Goal: Task Accomplishment & Management: Manage account settings

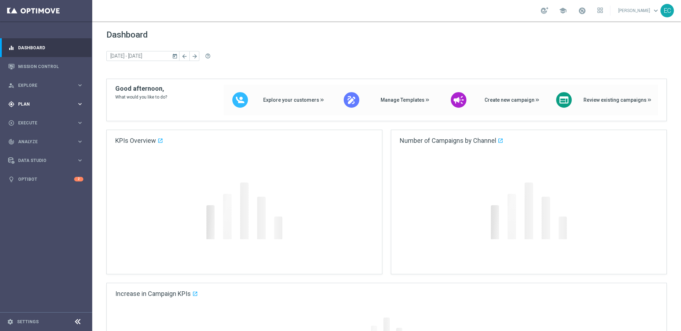
click at [66, 105] on span "Plan" at bounding box center [47, 104] width 59 height 4
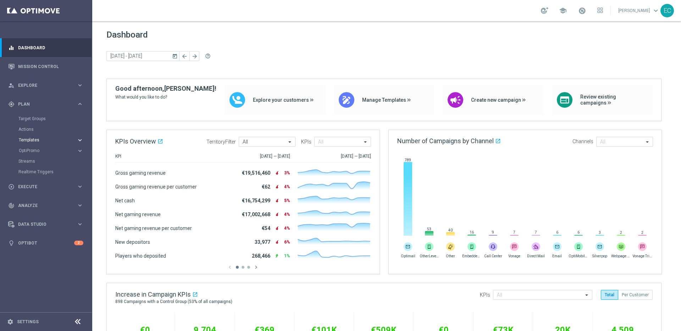
click at [42, 139] on span "Templates" at bounding box center [44, 140] width 51 height 4
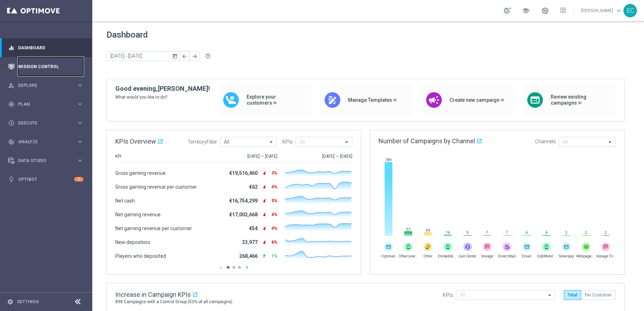
click at [43, 61] on link "Mission Control" at bounding box center [50, 66] width 65 height 19
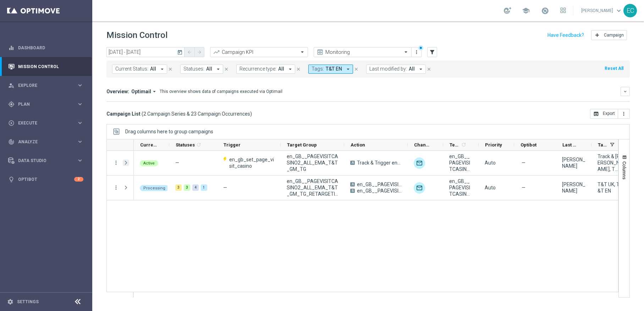
click at [126, 162] on span "Press SPACE to select this row." at bounding box center [126, 163] width 6 height 6
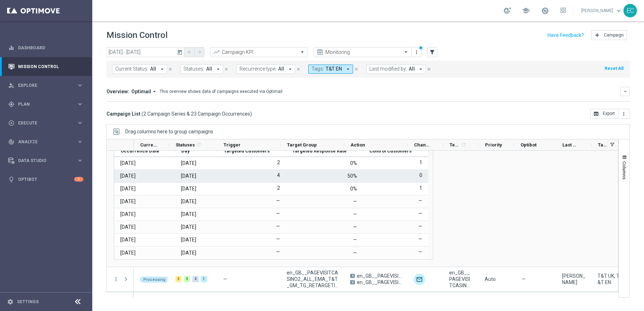
scroll to position [37, 0]
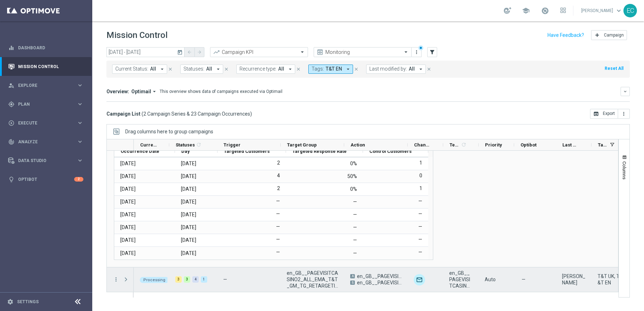
click at [126, 281] on span "Press SPACE to select this row." at bounding box center [126, 280] width 6 height 6
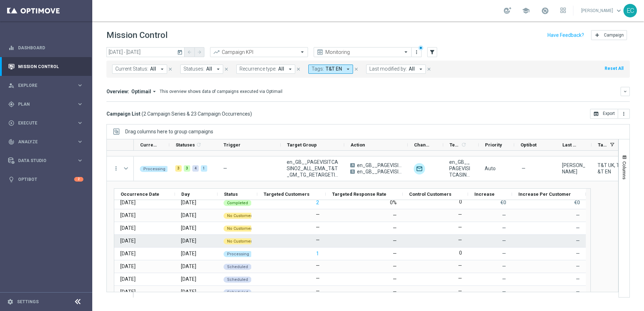
scroll to position [0, 0]
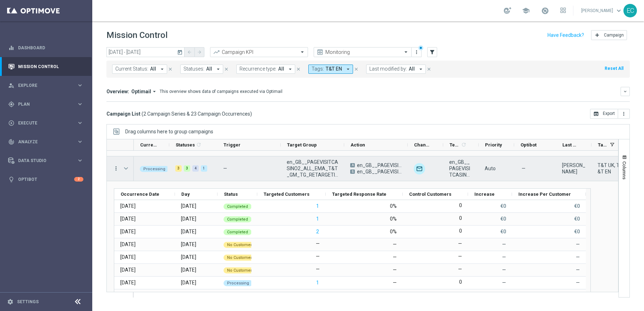
click at [115, 168] on icon "more_vert" at bounding box center [116, 168] width 6 height 6
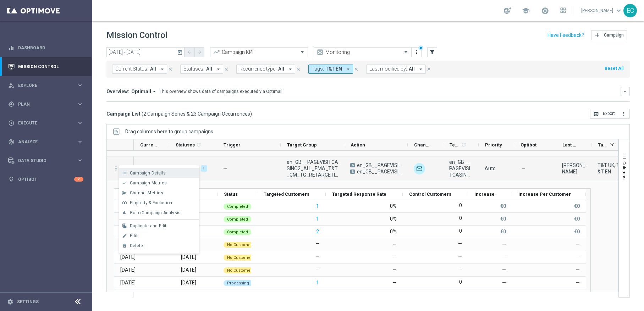
click at [130, 173] on span "Campaign Details" at bounding box center [148, 173] width 36 height 5
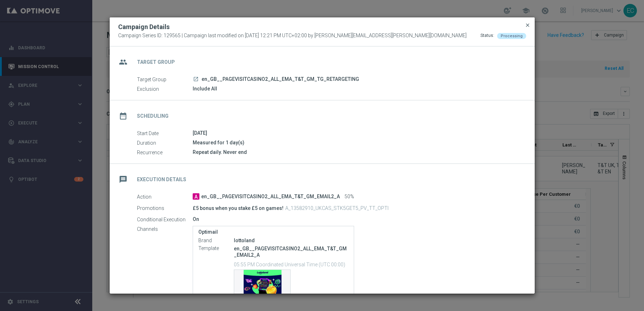
click at [528, 23] on span "close" at bounding box center [528, 25] width 6 height 6
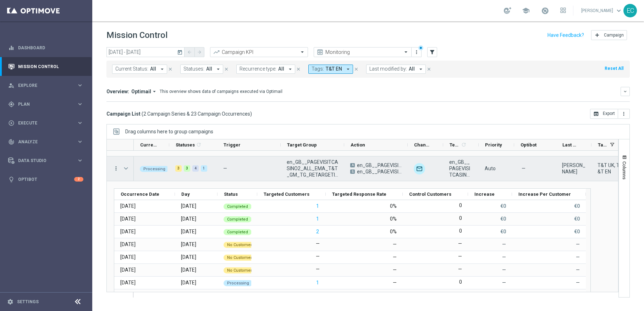
click at [113, 171] on icon "more_vert" at bounding box center [116, 168] width 6 height 6
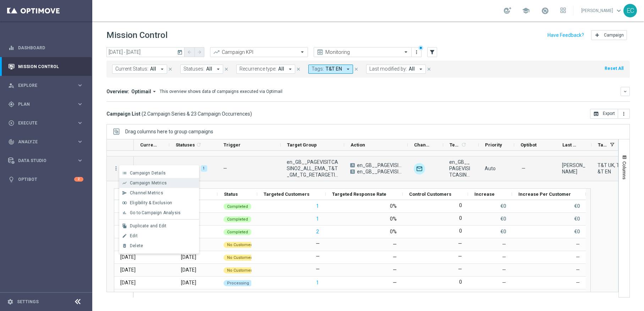
click at [140, 181] on span "Campaign Metrics" at bounding box center [148, 183] width 37 height 5
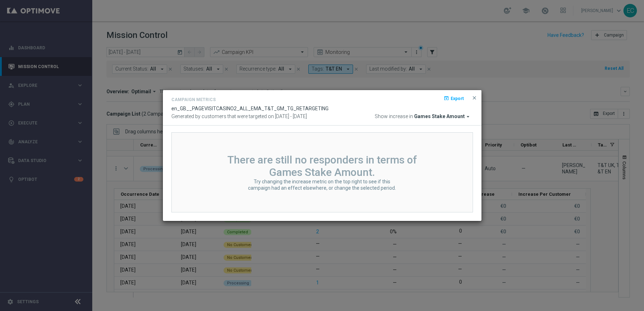
click at [452, 116] on span "Games Stake Amount" at bounding box center [439, 117] width 51 height 6
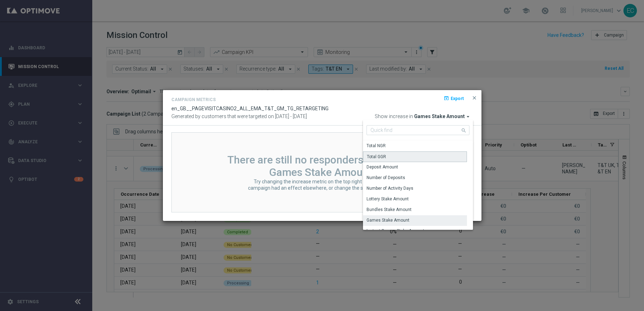
click at [434, 154] on div "Total GGR" at bounding box center [415, 157] width 104 height 11
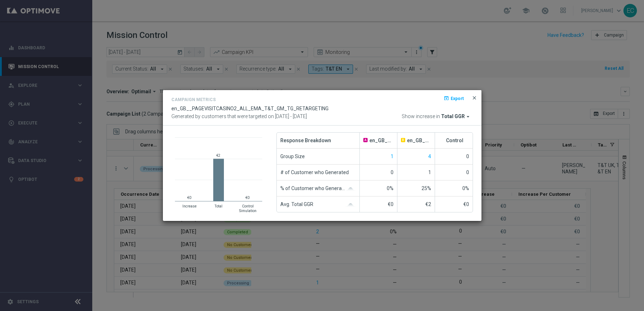
click at [472, 99] on span "close" at bounding box center [475, 98] width 6 height 6
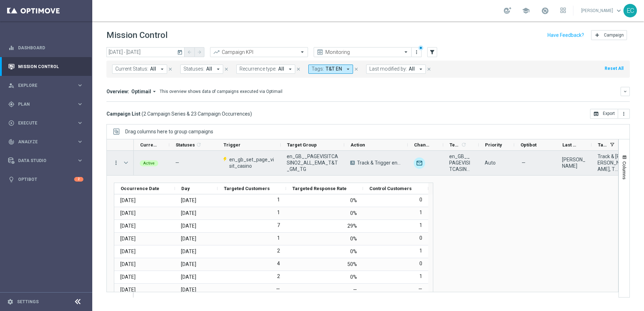
click at [117, 164] on icon "more_vert" at bounding box center [116, 163] width 6 height 6
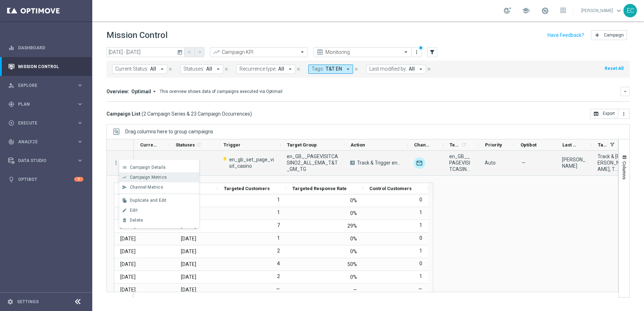
click at [126, 172] on div "show_chart Campaign Metrics" at bounding box center [159, 177] width 80 height 10
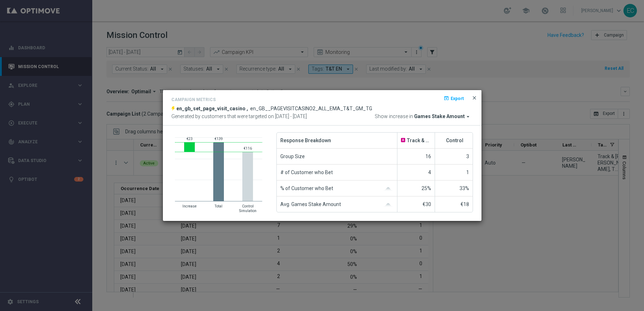
click at [473, 99] on span "close" at bounding box center [475, 98] width 6 height 6
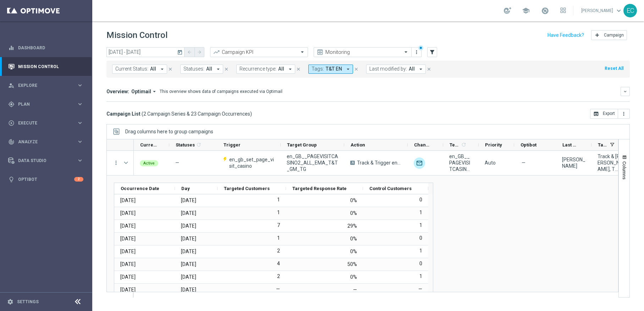
click at [355, 68] on icon "close" at bounding box center [356, 69] width 5 height 5
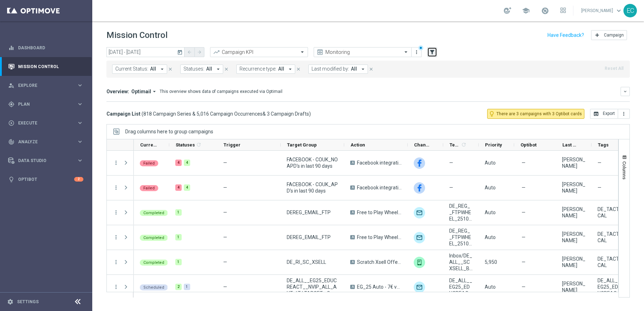
click at [431, 51] on icon "filter_alt" at bounding box center [432, 52] width 6 height 6
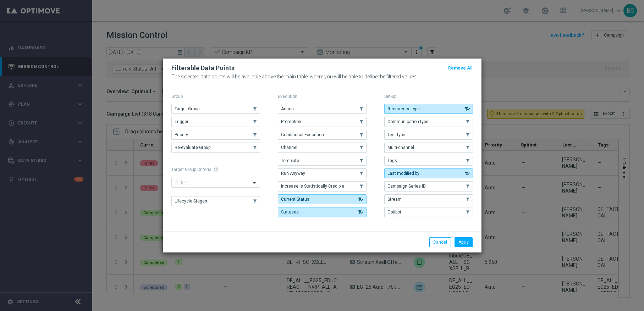
click at [328, 153] on div "Action .cls-1{fill:none;} .cls-1{fill:none;} Promotion .cls-1{fill:none;} .cls-…" at bounding box center [322, 161] width 89 height 114
click at [330, 149] on button "Channel" at bounding box center [322, 148] width 89 height 10
click at [469, 242] on button "Apply" at bounding box center [464, 242] width 18 height 10
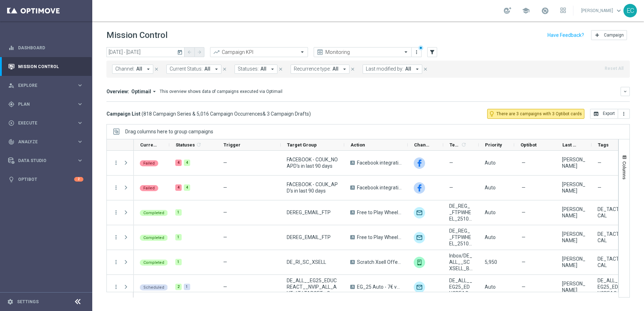
click at [142, 66] on button "Channel: All arrow_drop_down" at bounding box center [132, 69] width 41 height 9
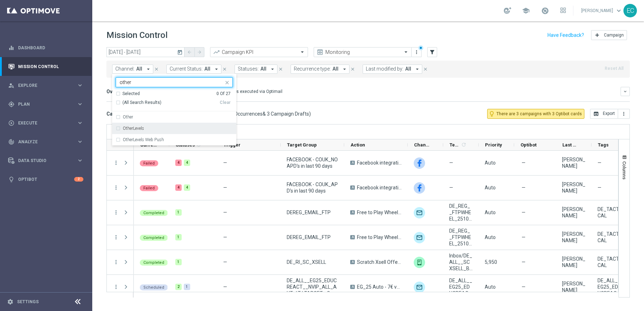
click at [159, 129] on div "OtherLevels" at bounding box center [178, 128] width 110 height 4
type input "other"
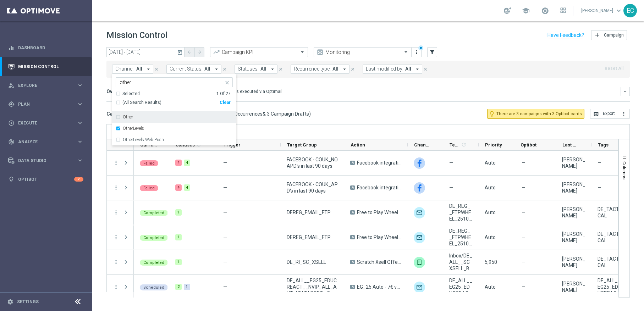
click at [220, 36] on div "Mission Control add Campaign" at bounding box center [367, 35] width 523 height 14
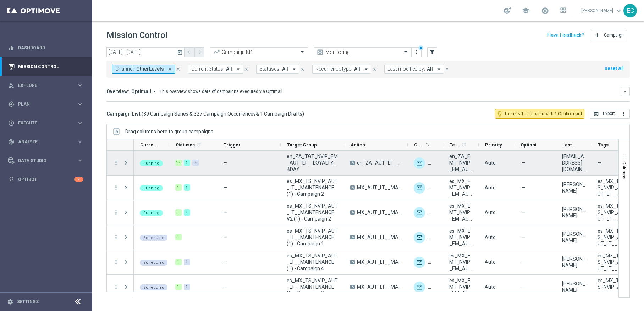
click at [126, 162] on span at bounding box center [126, 163] width 6 height 6
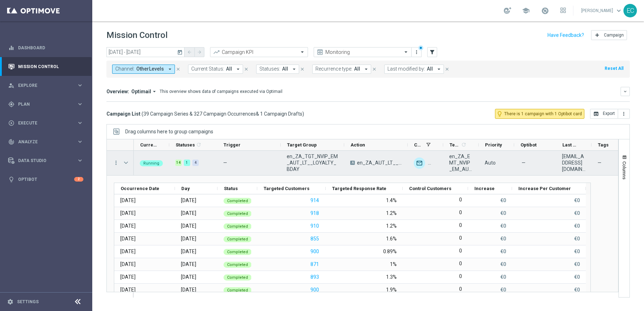
click at [129, 164] on span at bounding box center [126, 163] width 6 height 6
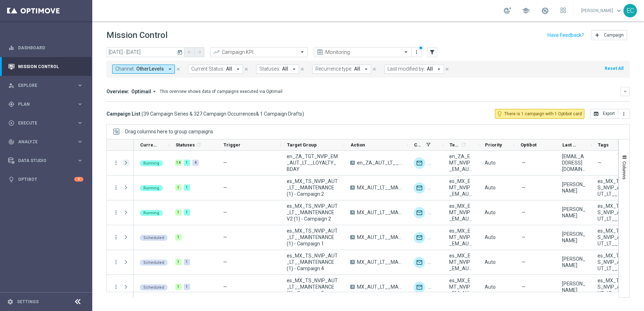
click at [125, 163] on span at bounding box center [126, 163] width 6 height 6
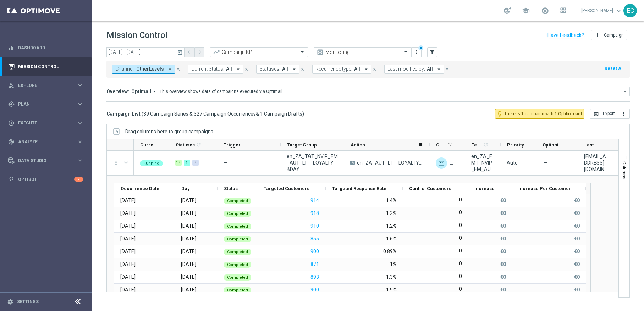
drag, startPoint x: 407, startPoint y: 147, endPoint x: 429, endPoint y: 143, distance: 22.4
click at [429, 143] on div at bounding box center [429, 144] width 3 height 11
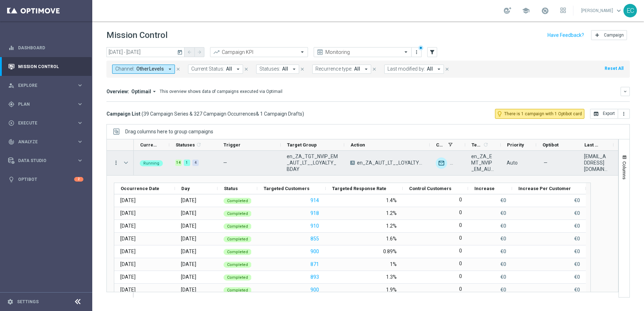
click at [117, 163] on icon "more_vert" at bounding box center [116, 163] width 6 height 6
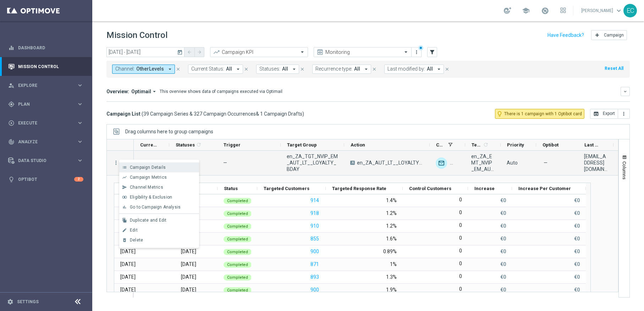
click at [139, 169] on span "Campaign Details" at bounding box center [148, 167] width 36 height 5
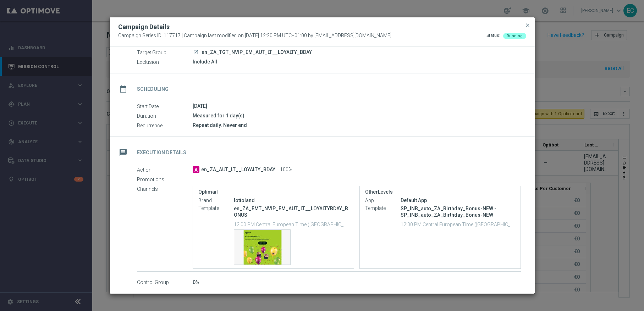
scroll to position [27, 0]
click at [528, 26] on span "close" at bounding box center [528, 25] width 6 height 6
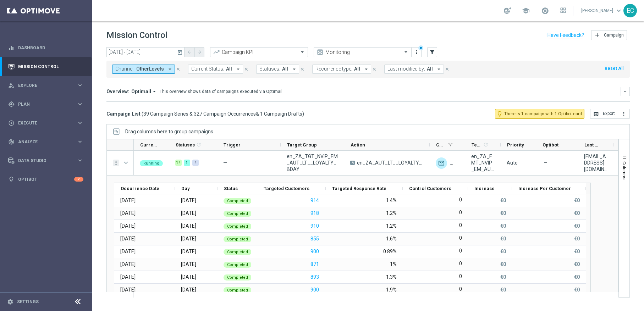
click at [115, 165] on icon "more_vert" at bounding box center [116, 163] width 6 height 6
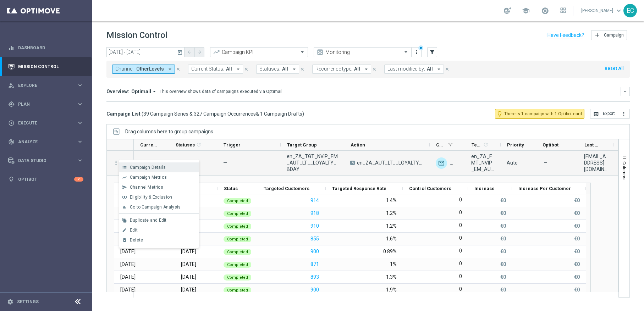
click at [132, 169] on span "Campaign Details" at bounding box center [148, 167] width 36 height 5
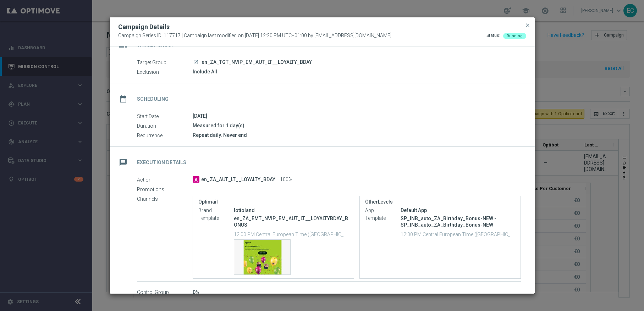
scroll to position [27, 0]
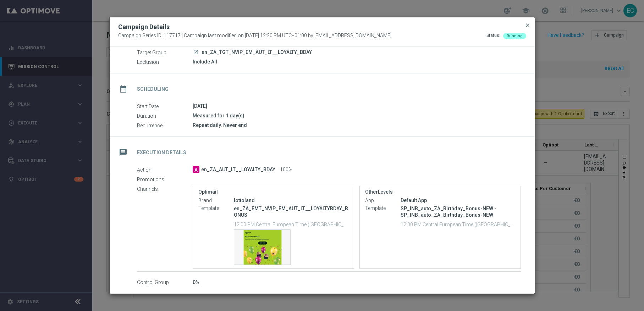
click at [527, 25] on span "close" at bounding box center [528, 25] width 6 height 6
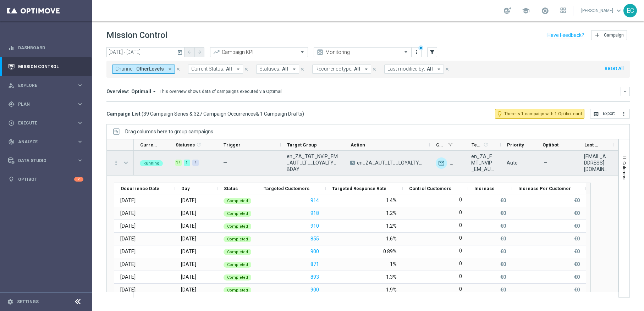
click at [127, 165] on span "Press SPACE to select this row." at bounding box center [126, 163] width 6 height 6
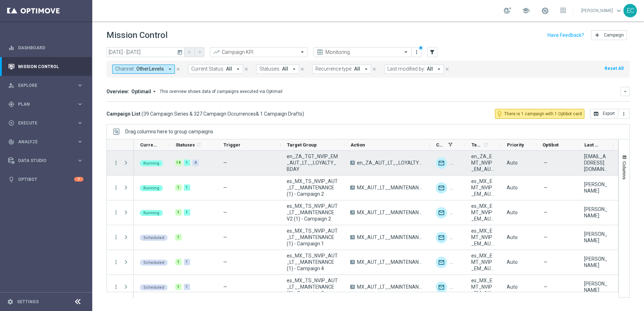
click at [126, 163] on span "Press SPACE to select this row." at bounding box center [126, 163] width 6 height 6
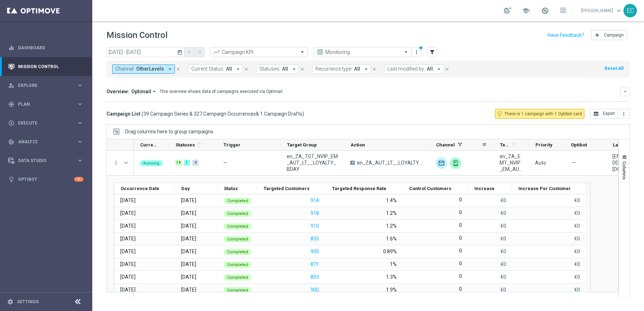
drag, startPoint x: 465, startPoint y: 145, endPoint x: 493, endPoint y: 145, distance: 28.4
click at [493, 145] on div at bounding box center [493, 144] width 3 height 11
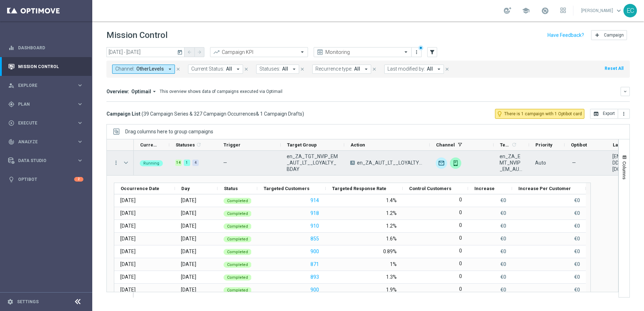
click at [126, 162] on span "Press SPACE to select this row." at bounding box center [126, 163] width 6 height 6
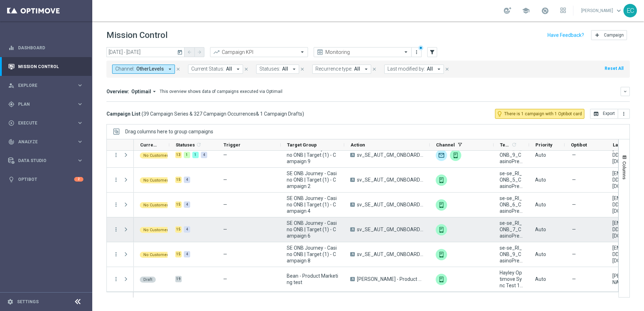
scroll to position [851, 0]
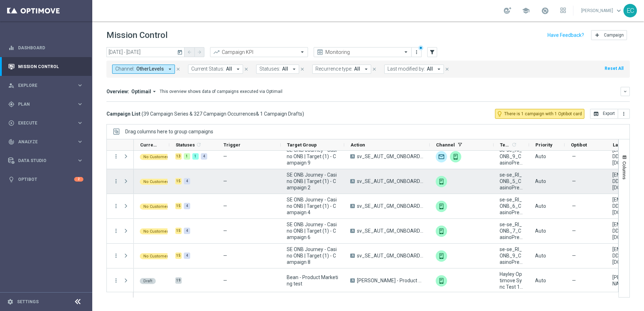
click at [125, 182] on span at bounding box center [126, 182] width 6 height 6
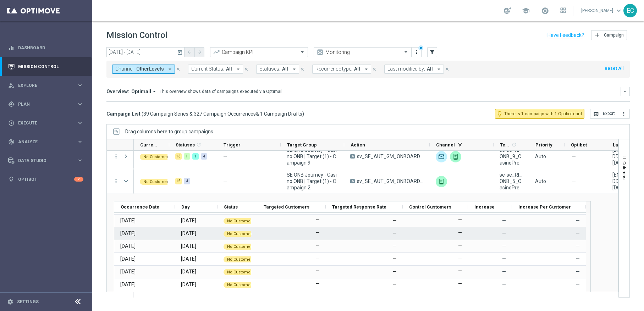
scroll to position [15, 0]
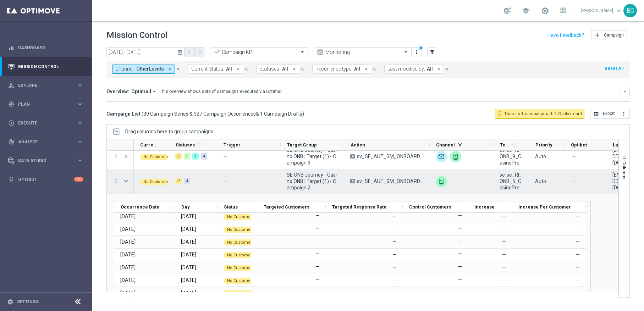
click at [128, 181] on span at bounding box center [126, 182] width 6 height 6
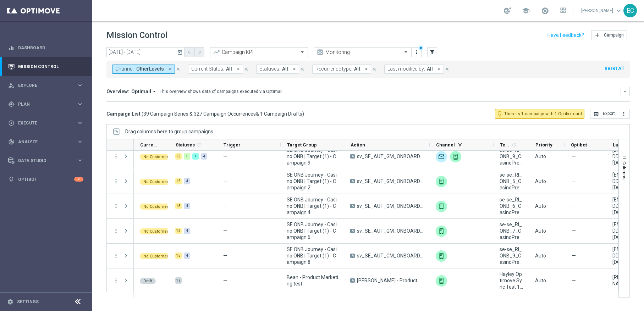
scroll to position [853, 0]
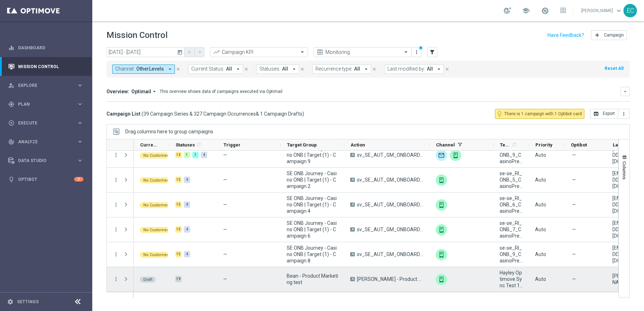
click at [126, 280] on span at bounding box center [126, 279] width 6 height 6
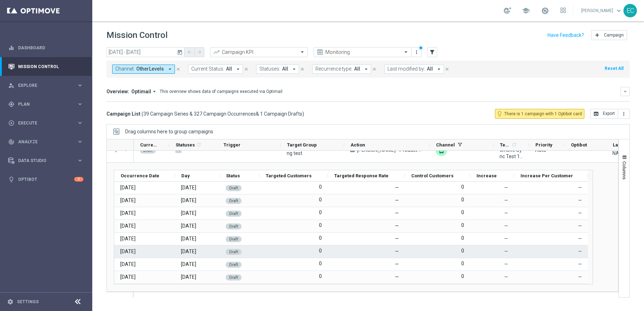
scroll to position [866, 0]
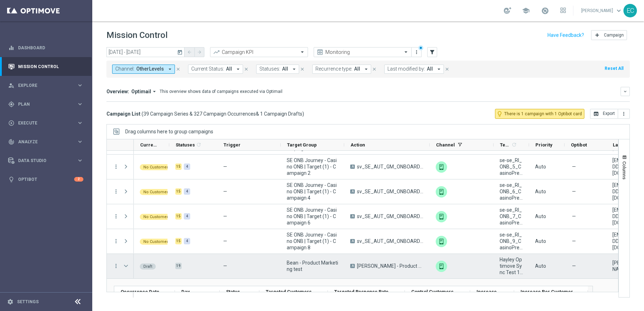
click at [124, 263] on span at bounding box center [126, 266] width 6 height 6
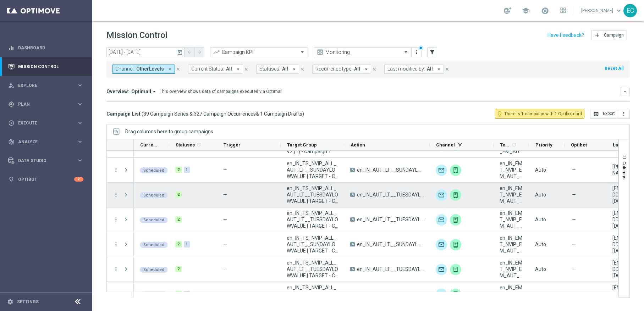
scroll to position [400, 0]
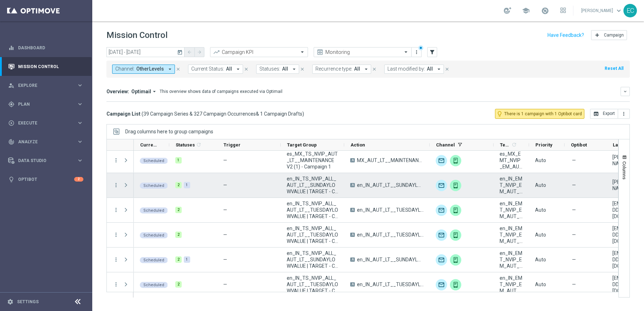
click at [125, 186] on span at bounding box center [126, 185] width 6 height 6
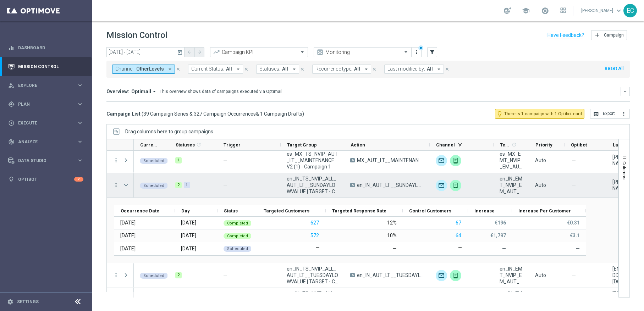
click at [115, 186] on icon "more_vert" at bounding box center [116, 185] width 6 height 6
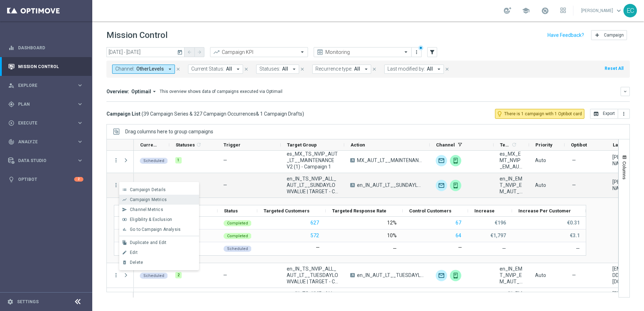
click at [150, 197] on span "Campaign Metrics" at bounding box center [148, 199] width 37 height 5
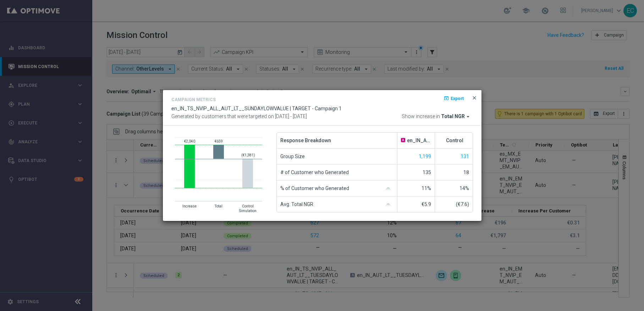
click at [476, 99] on span "close" at bounding box center [475, 98] width 6 height 6
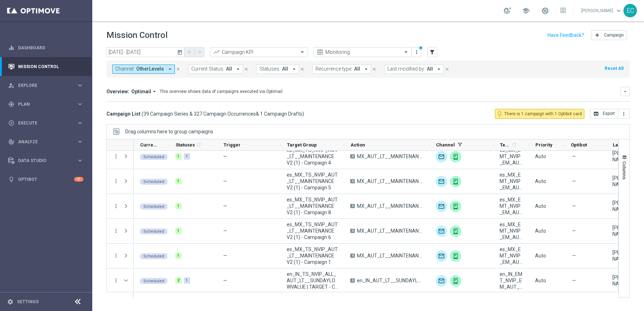
scroll to position [401, 0]
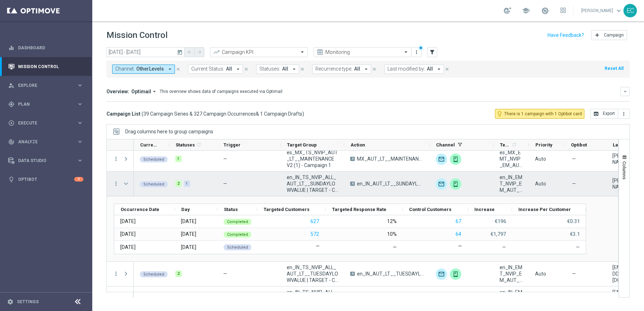
click at [127, 184] on span "Press SPACE to select this row." at bounding box center [126, 184] width 6 height 6
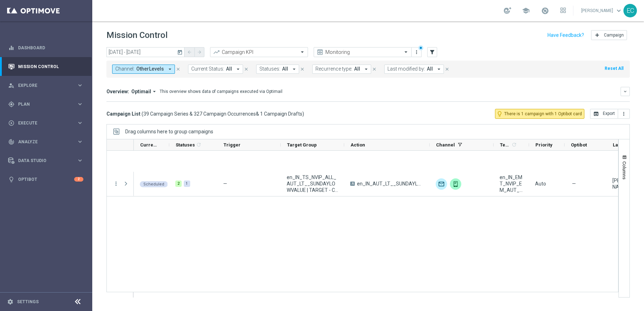
scroll to position [0, 0]
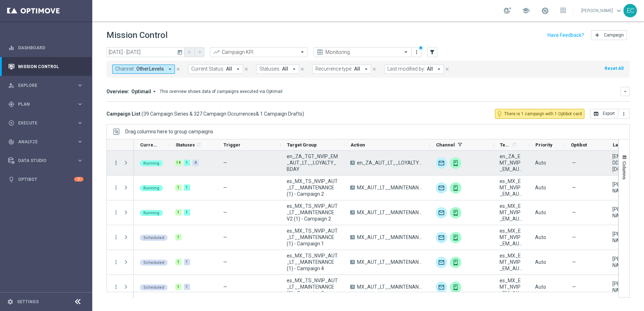
click at [118, 162] on icon "more_vert" at bounding box center [116, 163] width 6 height 6
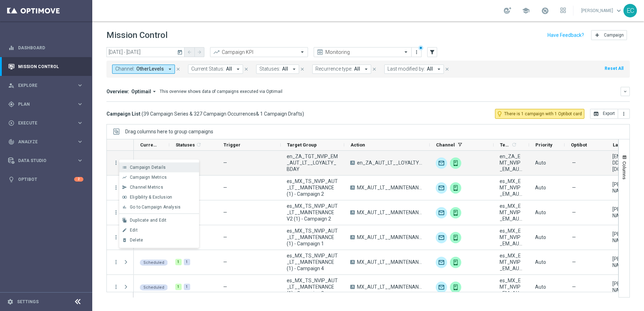
click at [142, 167] on span "Campaign Details" at bounding box center [148, 167] width 36 height 5
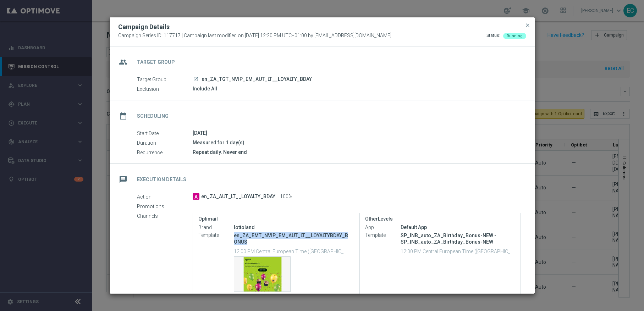
copy p "en_ZA_EMT_NVIP_EM_AUT_LT__LOYALTYBDAY_BONUS"
drag, startPoint x: 257, startPoint y: 243, endPoint x: 234, endPoint y: 236, distance: 23.8
click at [234, 236] on p "en_ZA_EMT_NVIP_EM_AUT_LT__LOYALTYBDAY_BONUS" at bounding box center [291, 238] width 115 height 13
drag, startPoint x: 316, startPoint y: 79, endPoint x: 202, endPoint y: 78, distance: 113.6
click at [202, 78] on div "launch en_ZA_TGT_NVIP_EM_AUT_LT__LOYALTY_BDAY" at bounding box center [357, 79] width 328 height 7
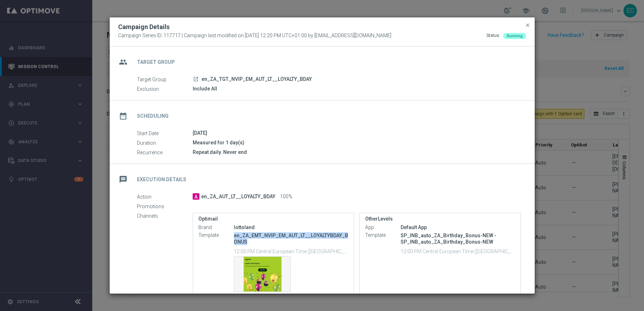
copy span "en_ZA_TGT_NVIP_EM_AUT_LT__LOYALTY_BDAY"
copy span "en_ZA_AUT_LT__LOYALTY_BDAY"
drag, startPoint x: 202, startPoint y: 197, endPoint x: 274, endPoint y: 194, distance: 72.1
click at [274, 194] on div "A en_ZA_AUT_LT__LOYALTY_BDAY 100%" at bounding box center [357, 196] width 328 height 7
click at [526, 28] on span "close" at bounding box center [528, 25] width 6 height 6
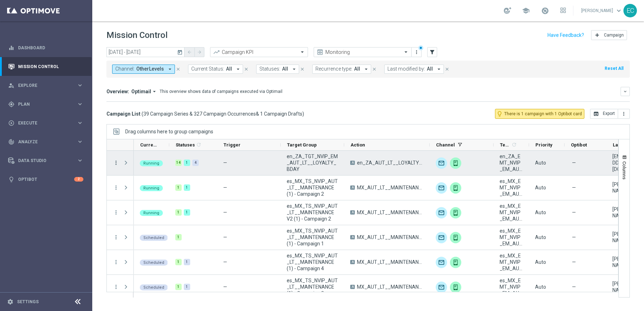
click at [116, 162] on icon "more_vert" at bounding box center [116, 163] width 6 height 6
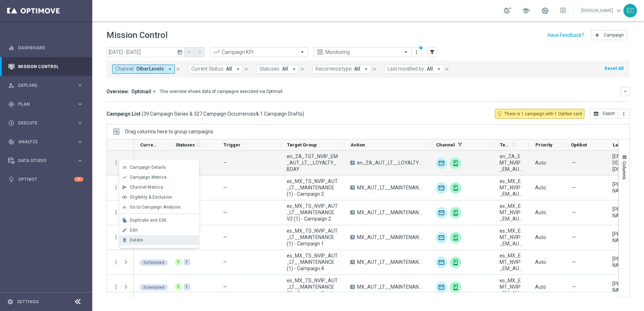
click at [155, 239] on div "Delete" at bounding box center [163, 240] width 66 height 5
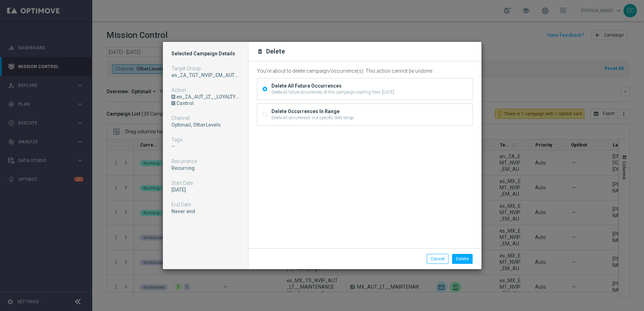
click at [330, 122] on div "Delete Occurrences In Range Delete all occurrences in a specific date range" at bounding box center [364, 114] width 215 height 21
click at [323, 113] on div "Delete Occurrences In Range" at bounding box center [313, 111] width 82 height 6
click at [267, 113] on input "Delete Occurrences In Range Delete all occurrences in a specific date range" at bounding box center [265, 115] width 5 height 5
radio input "true"
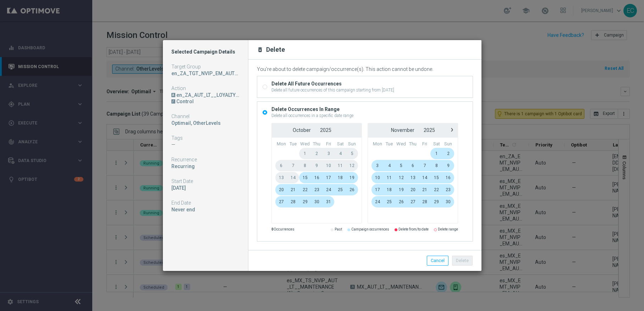
click at [328, 81] on div "Delete All Future Occurrences" at bounding box center [333, 84] width 123 height 6
click at [267, 86] on input "Delete All Future Occurrences Delete all future occurrences of this campaign st…" at bounding box center [265, 88] width 5 height 5
radio input "true"
radio input "false"
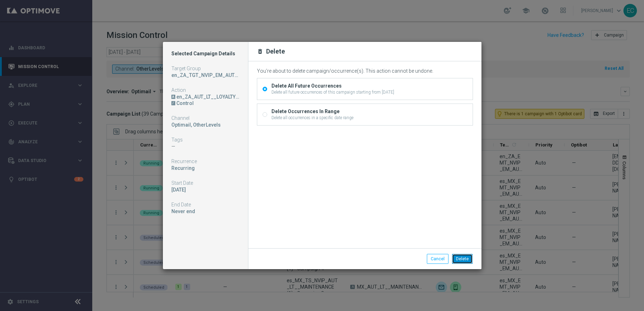
click at [466, 258] on button "Delete" at bounding box center [462, 259] width 21 height 10
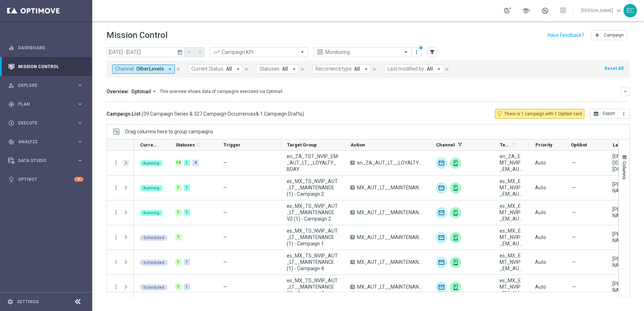
click at [125, 164] on span "Press SPACE to select this row." at bounding box center [126, 163] width 6 height 6
